Goal: Browse casually

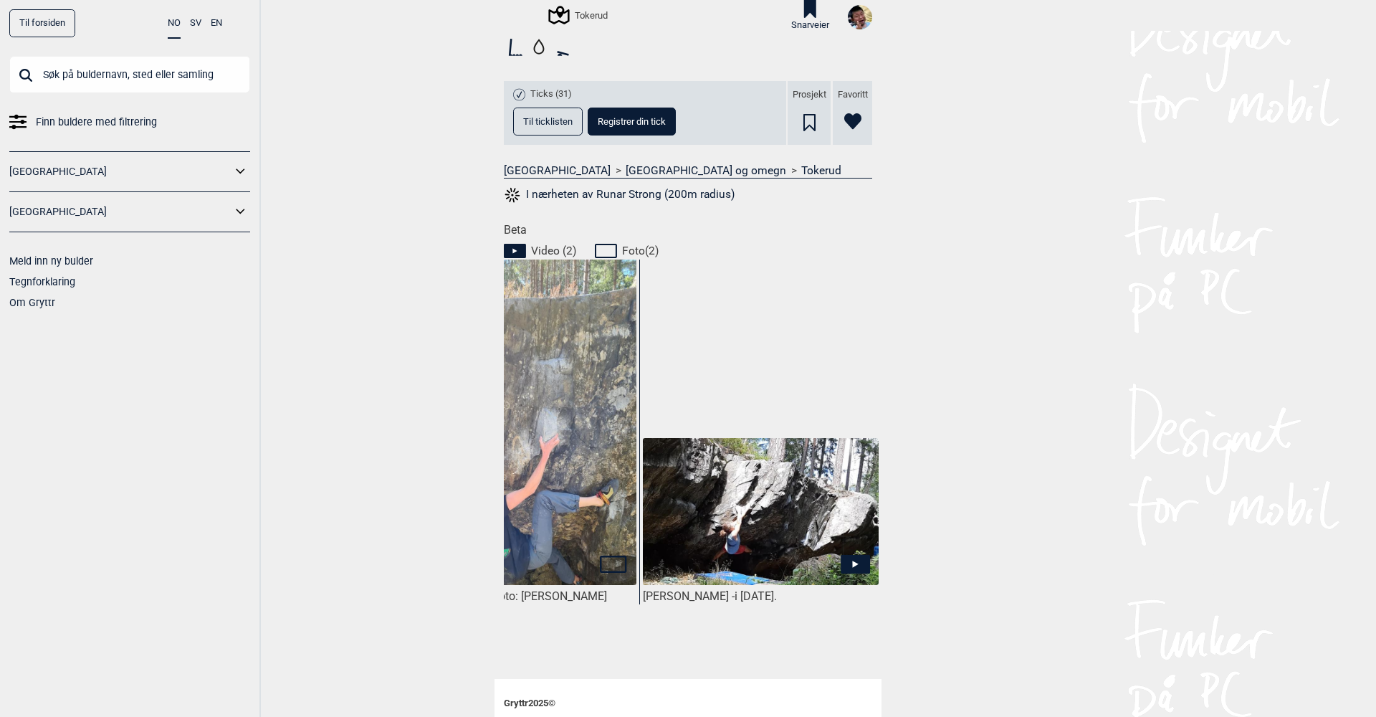
scroll to position [0, 591]
click at [861, 558] on icon at bounding box center [854, 564] width 29 height 19
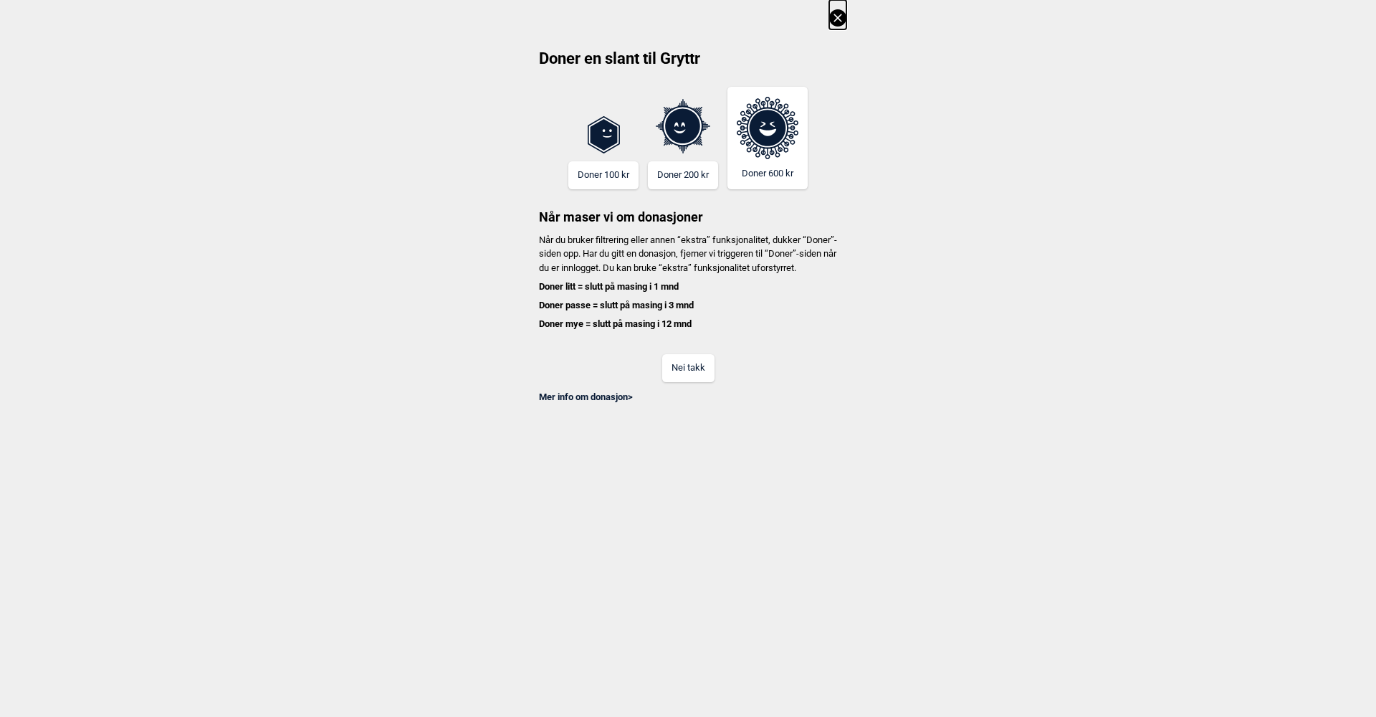
click at [691, 382] on button "Nei takk" at bounding box center [688, 368] width 52 height 28
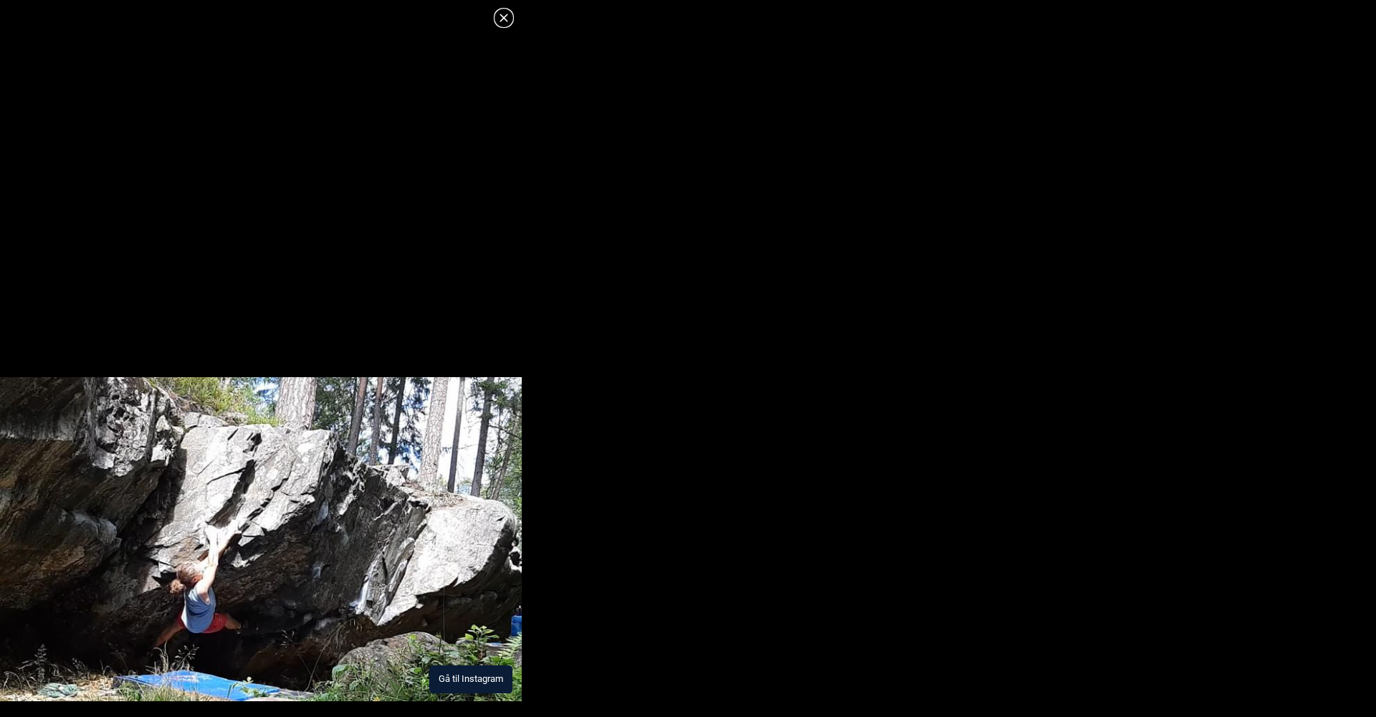
click at [447, 681] on button "Gå til Instagram" at bounding box center [470, 679] width 83 height 28
click at [504, 24] on icon at bounding box center [503, 17] width 17 height 17
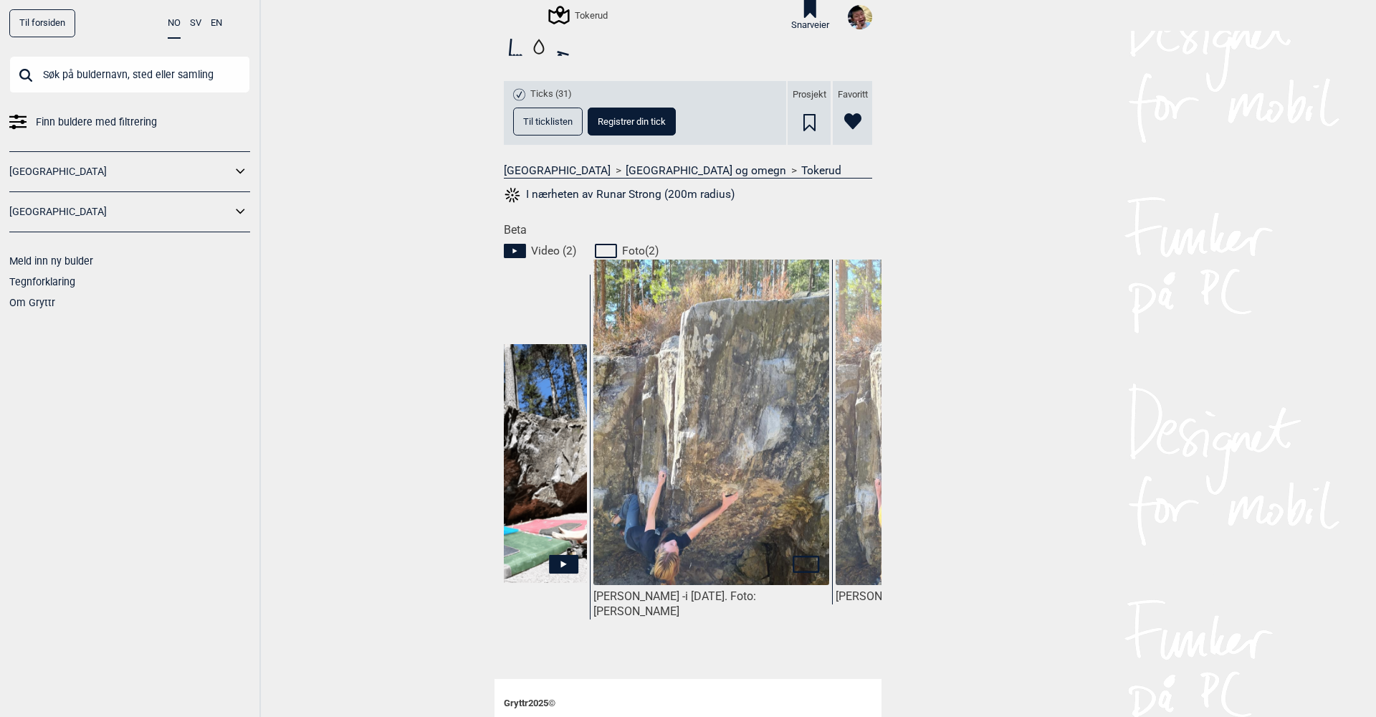
scroll to position [0, 162]
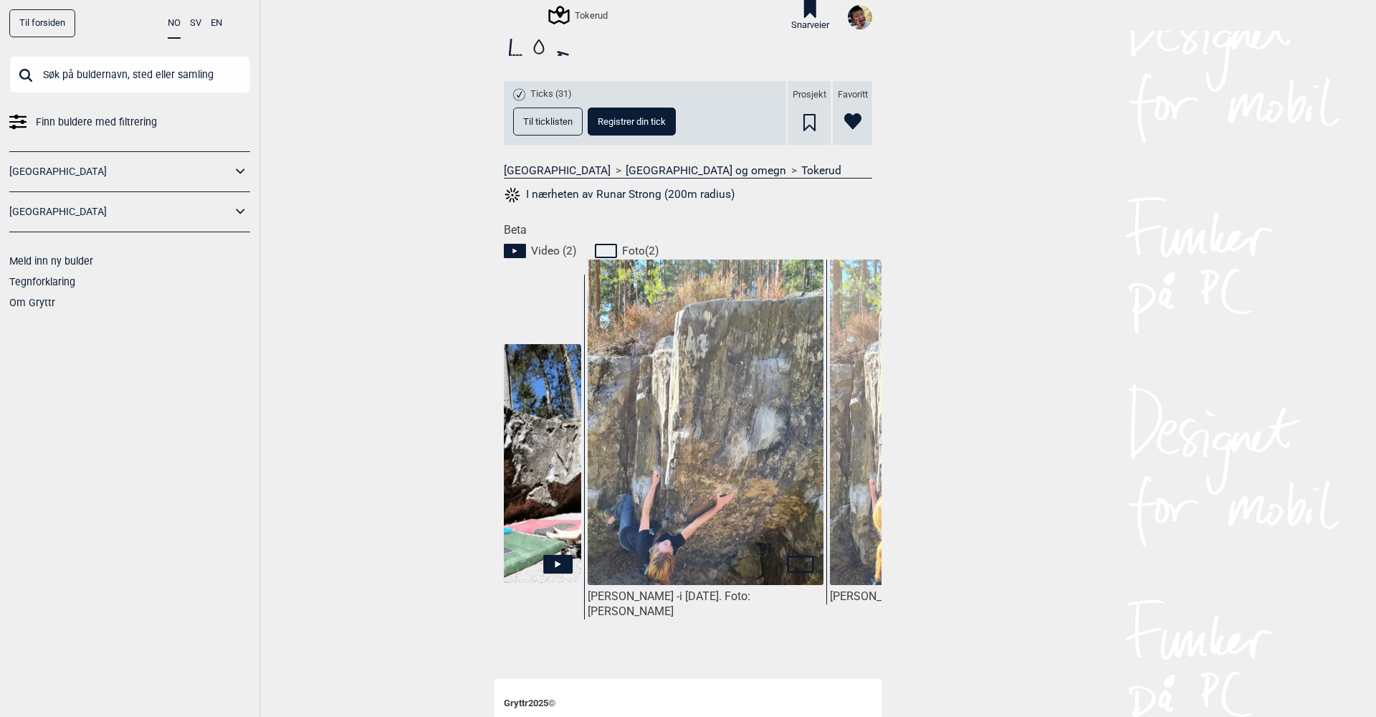
click at [797, 557] on icon at bounding box center [800, 563] width 27 height 17
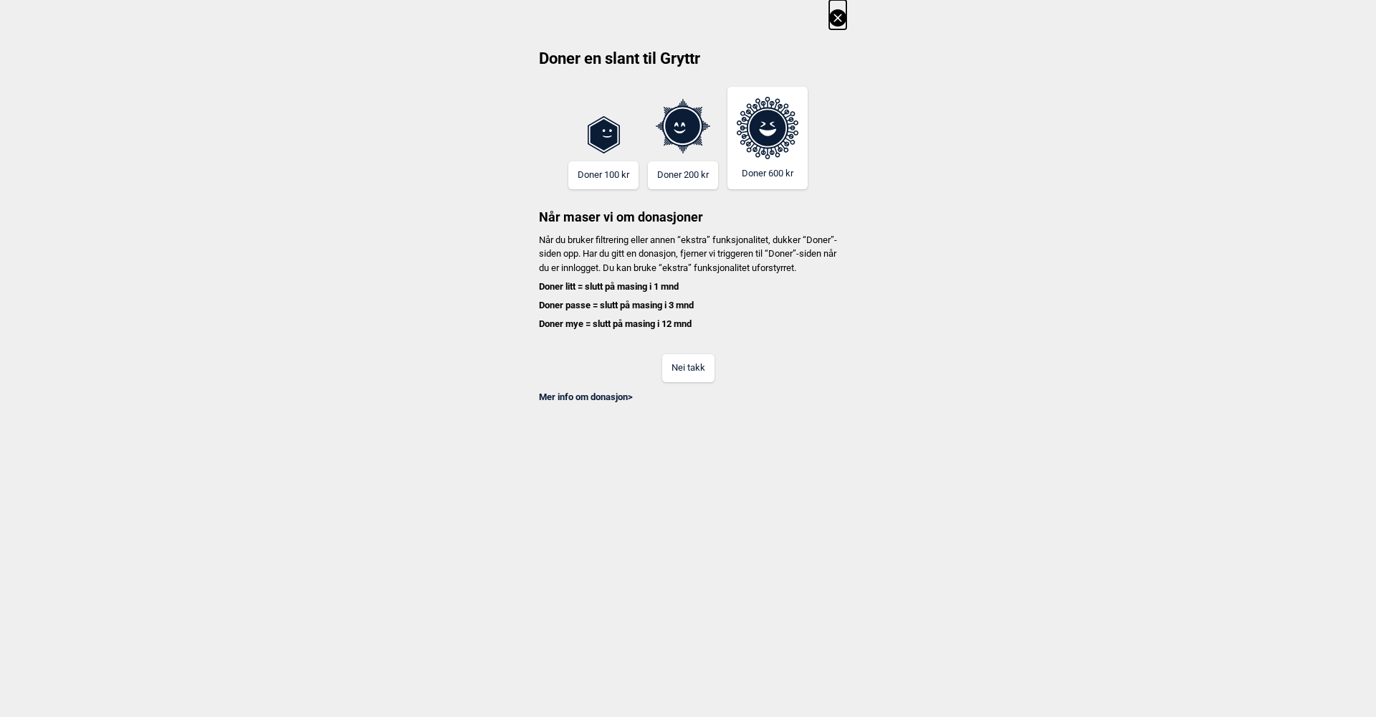
click at [683, 377] on button "Nei takk" at bounding box center [688, 368] width 52 height 28
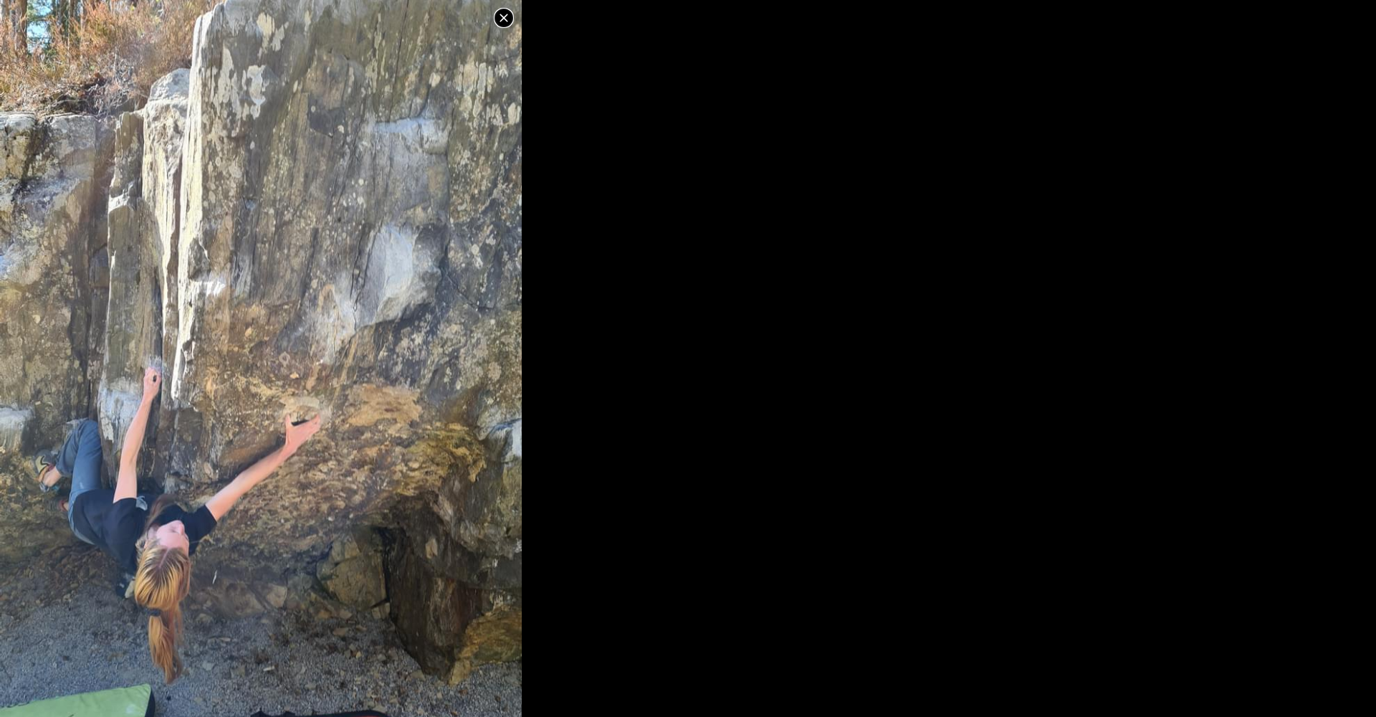
click at [510, 11] on icon at bounding box center [503, 17] width 17 height 17
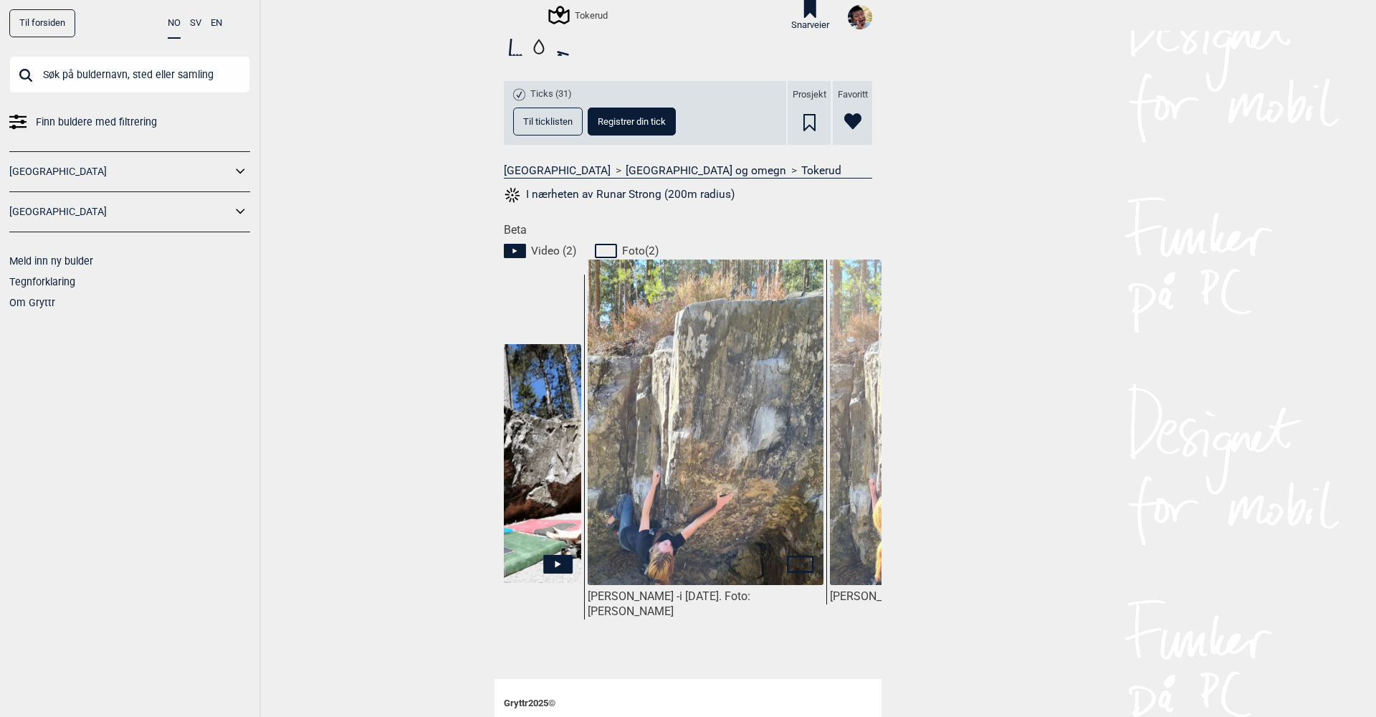
click at [696, 518] on img at bounding box center [706, 468] width 236 height 419
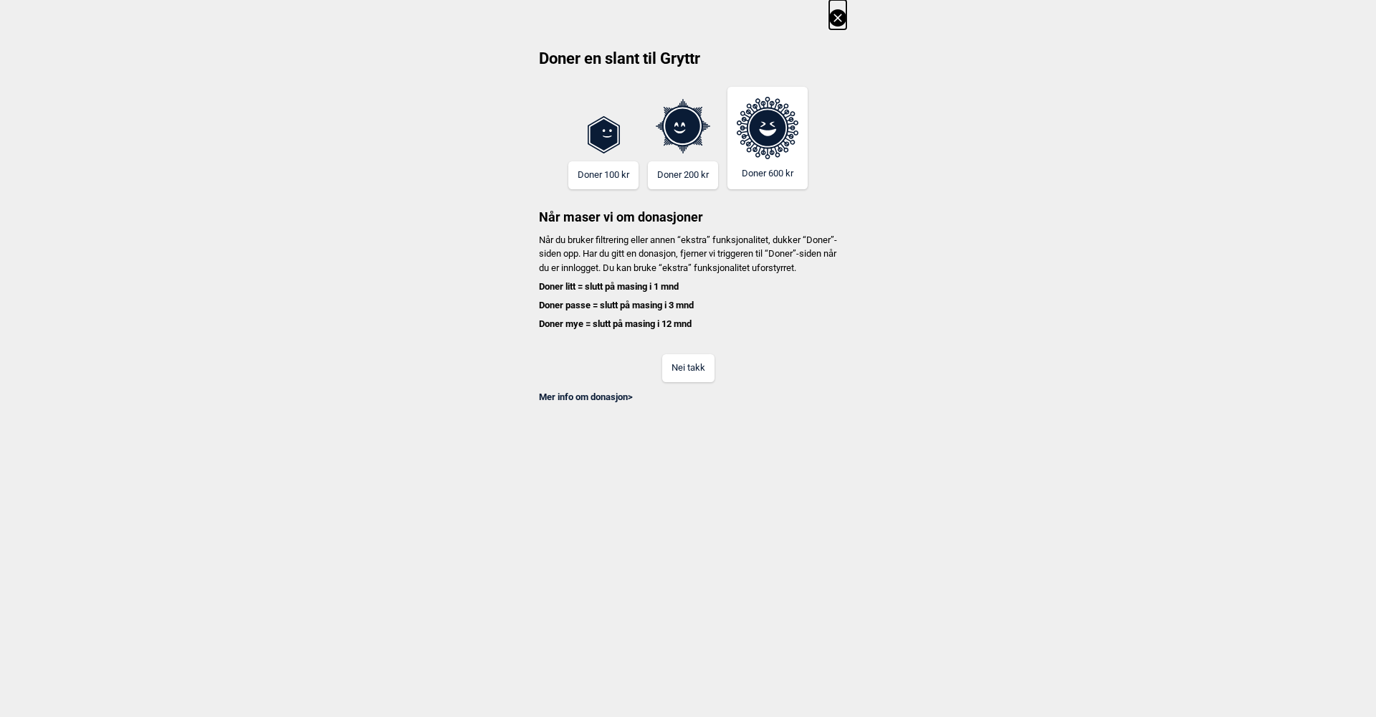
click at [696, 382] on button "Nei takk" at bounding box center [688, 368] width 52 height 28
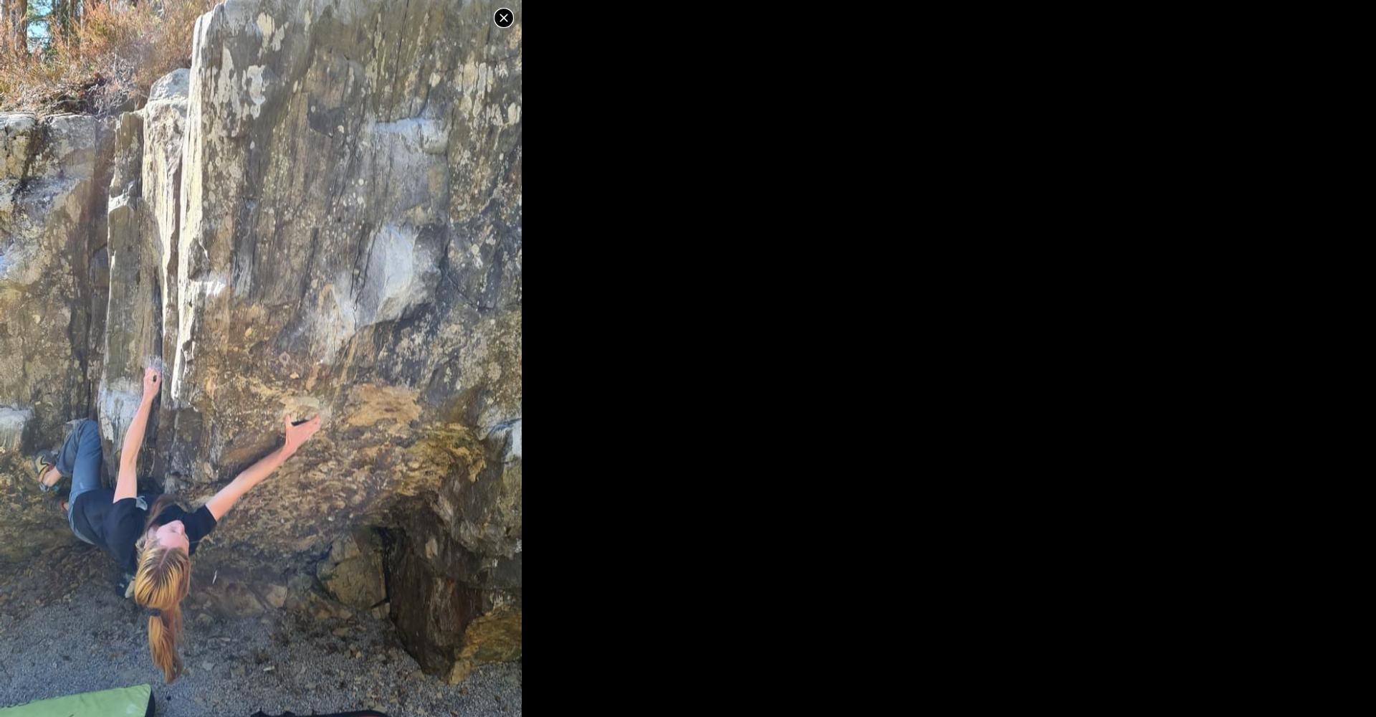
click at [506, 19] on icon at bounding box center [503, 17] width 17 height 17
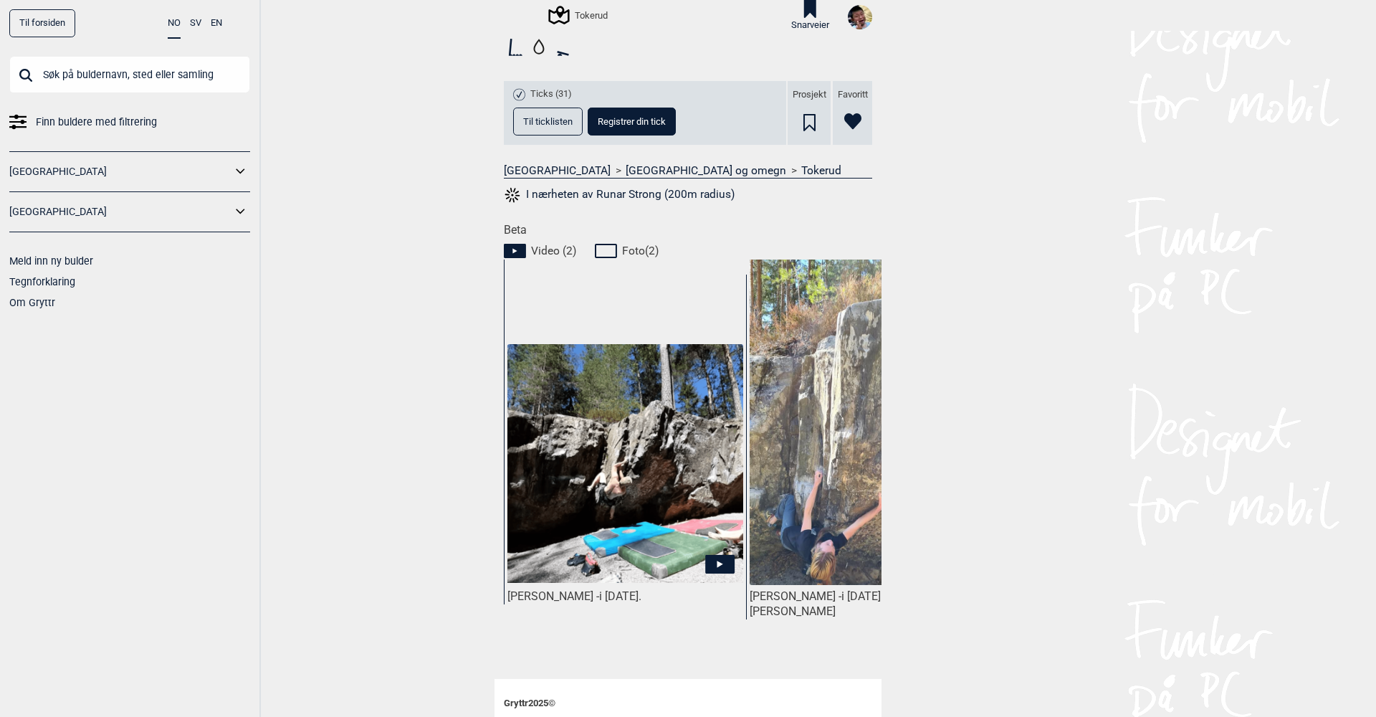
scroll to position [0, 0]
click at [715, 573] on span at bounding box center [719, 565] width 27 height 21
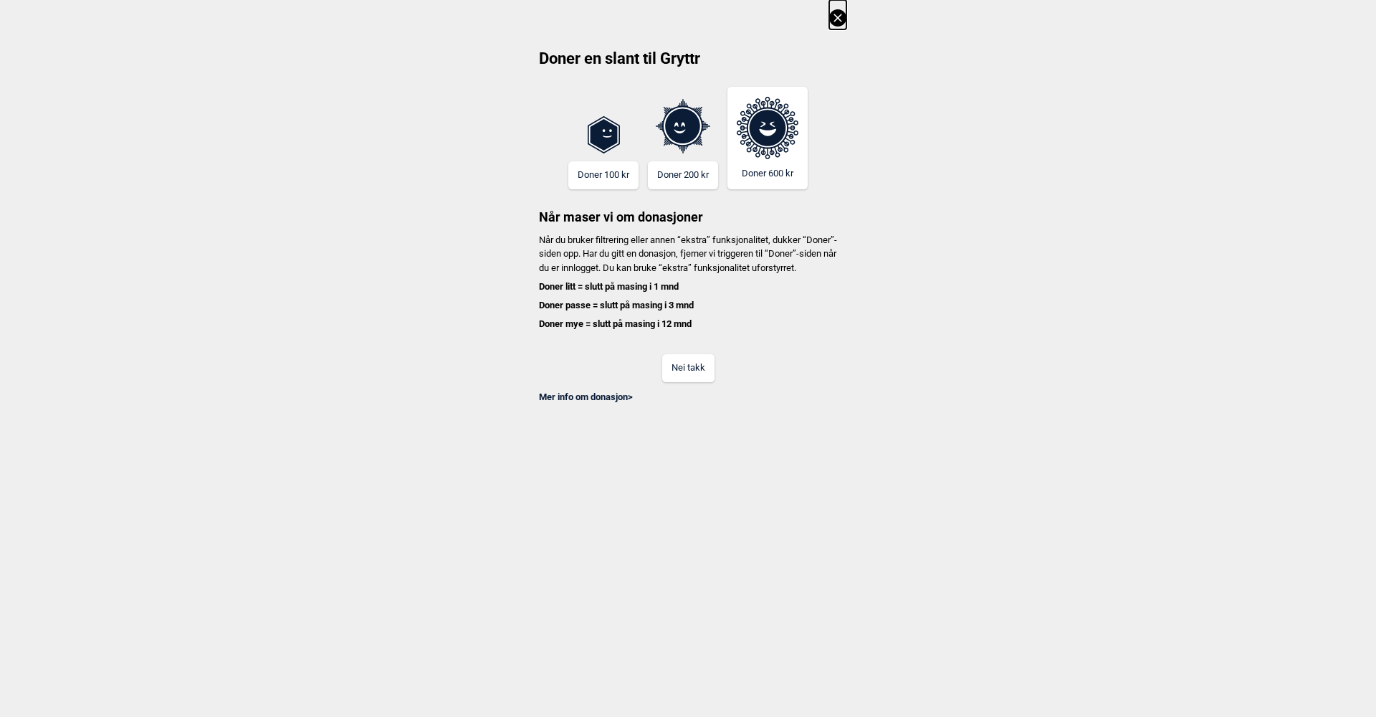
click at [689, 376] on button "Nei takk" at bounding box center [688, 368] width 52 height 28
